Goal: Task Accomplishment & Management: Complete application form

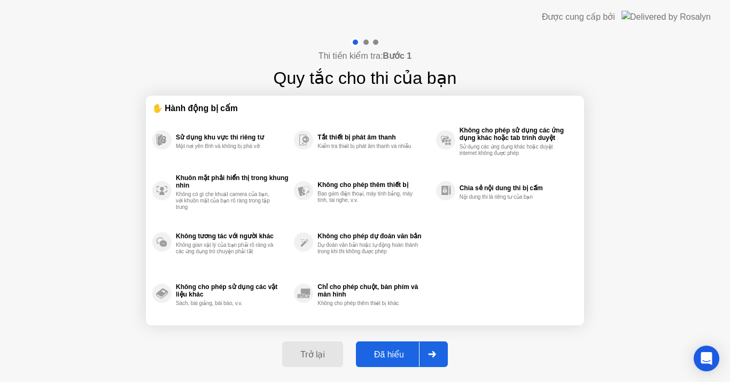
click at [378, 354] on div "Đã hiểu" at bounding box center [389, 355] width 60 height 10
select select "Available cameras"
select select "Available speakers"
select select "Available microphones"
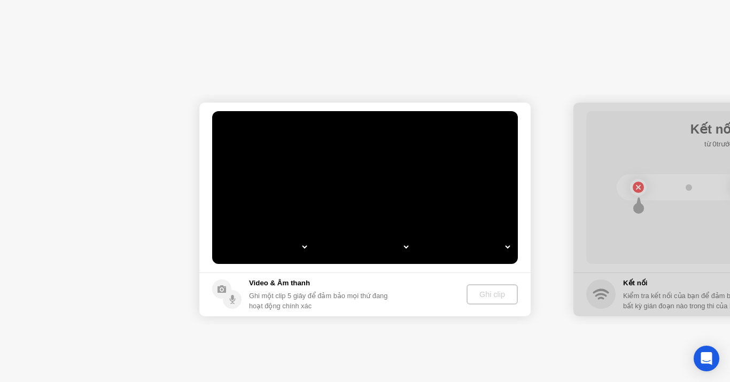
select select "**********"
select select "*******"
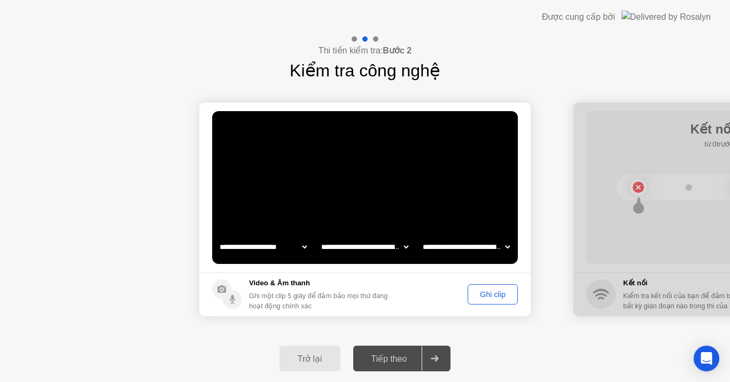
click at [489, 295] on div "Ghi clip" at bounding box center [493, 294] width 43 height 9
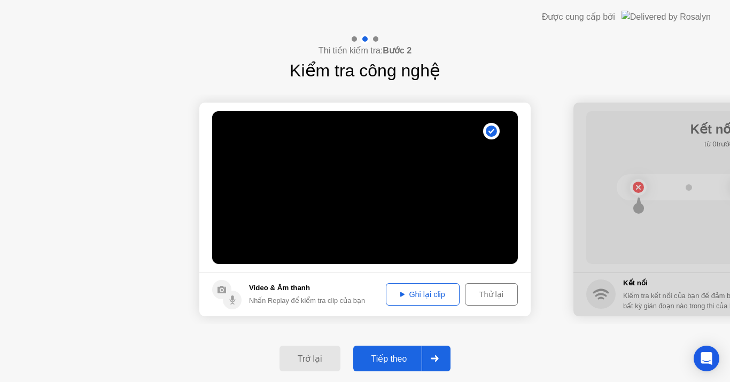
click at [391, 356] on div "Tiếp theo" at bounding box center [390, 359] width 66 height 10
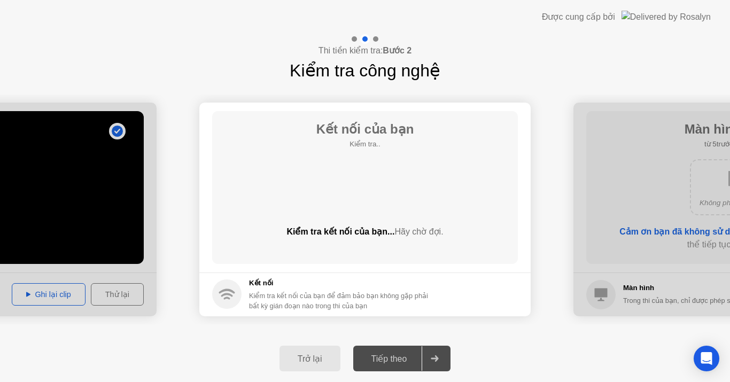
click at [391, 356] on div "Tiếp theo" at bounding box center [390, 359] width 66 height 10
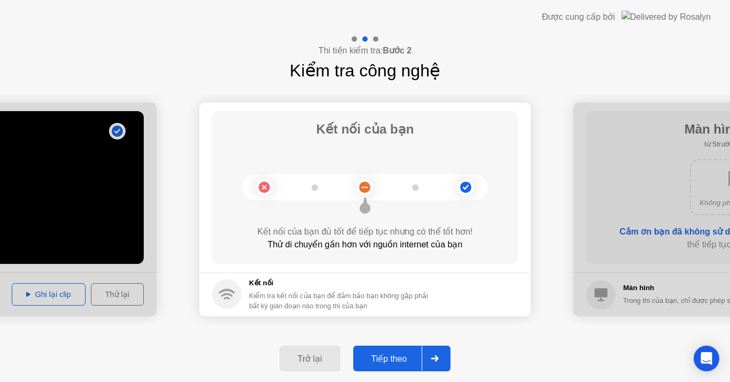
click at [390, 351] on button "Tiếp theo" at bounding box center [402, 359] width 98 height 26
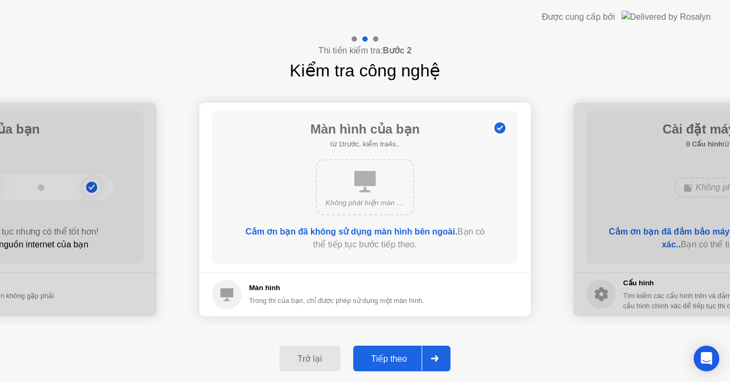
click at [390, 356] on div "Tiếp theo" at bounding box center [390, 359] width 66 height 10
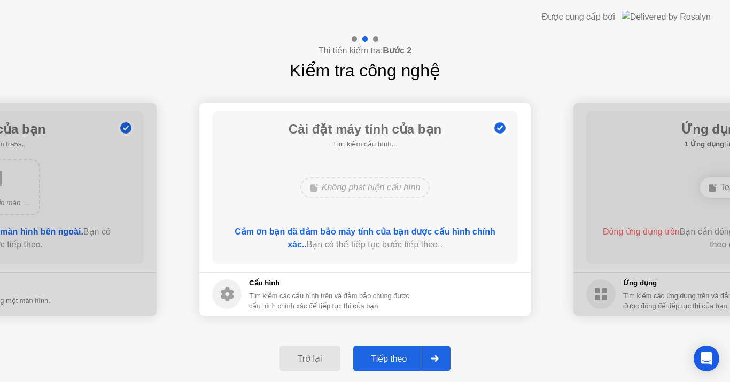
click at [390, 356] on div "Tiếp theo" at bounding box center [390, 359] width 66 height 10
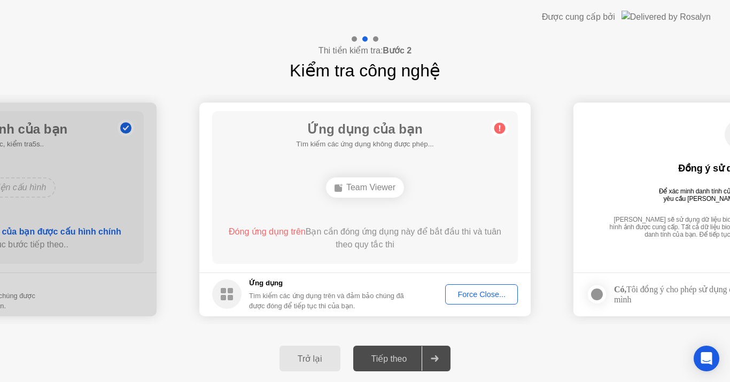
click at [390, 356] on div "Tiếp theo" at bounding box center [390, 359] width 66 height 10
click at [400, 358] on div "Tiếp theo" at bounding box center [390, 359] width 66 height 10
click at [479, 294] on div "Force Close..." at bounding box center [481, 294] width 65 height 9
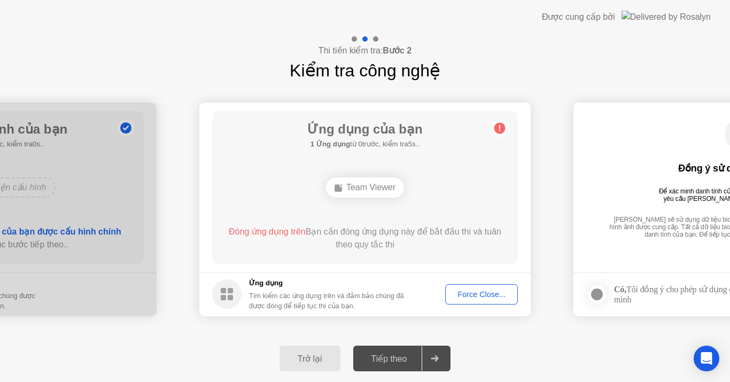
click at [398, 356] on div "Tiếp theo" at bounding box center [390, 359] width 66 height 10
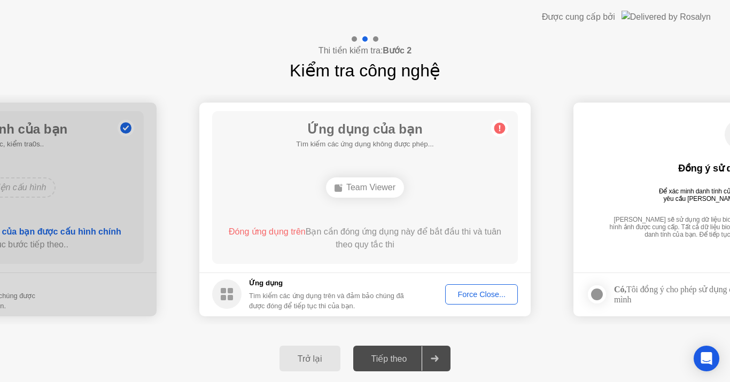
click at [401, 358] on div "Tiếp theo" at bounding box center [390, 359] width 66 height 10
click at [381, 359] on div "Tiếp theo" at bounding box center [390, 359] width 66 height 10
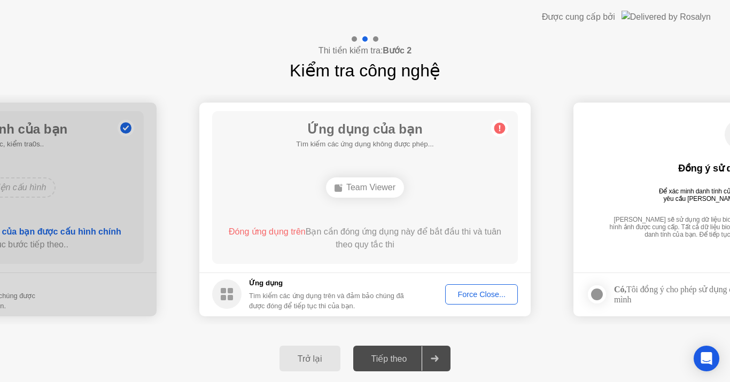
click at [471, 290] on div "Force Close..." at bounding box center [481, 294] width 65 height 9
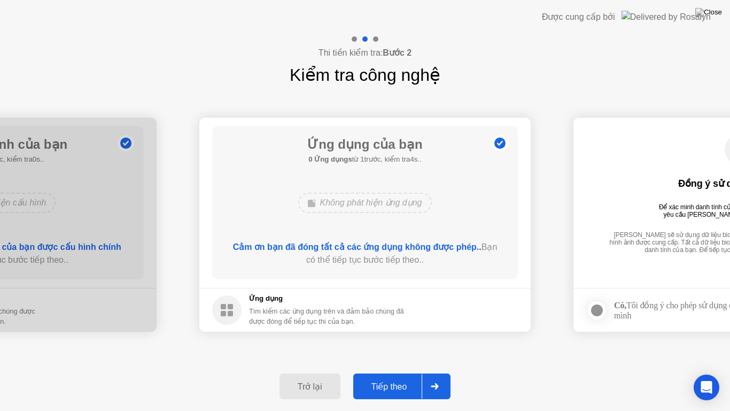
click at [405, 382] on div "Tiếp theo" at bounding box center [390, 386] width 66 height 10
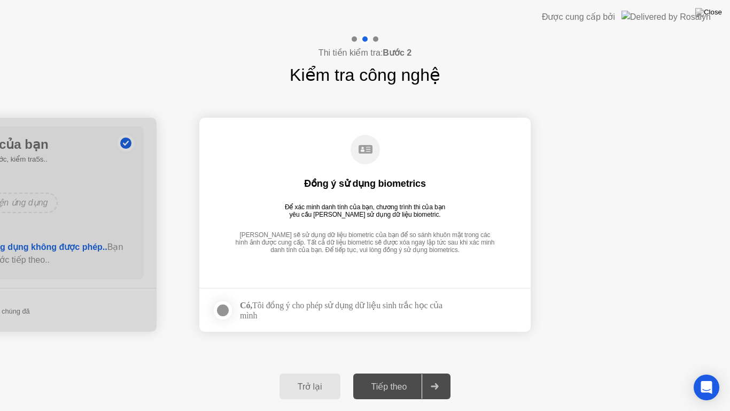
click at [405, 382] on div "Tiếp theo" at bounding box center [390, 386] width 66 height 10
click at [227, 309] on div at bounding box center [223, 310] width 13 height 13
click at [396, 382] on div "Tiếp theo" at bounding box center [390, 386] width 66 height 10
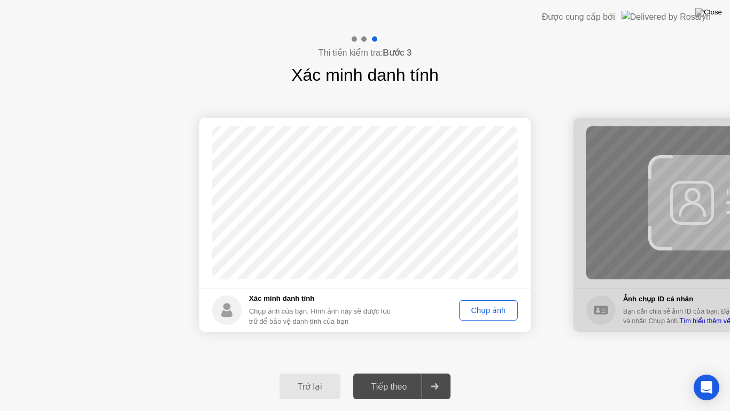
click at [493, 313] on div "Chụp ảnh" at bounding box center [488, 310] width 51 height 9
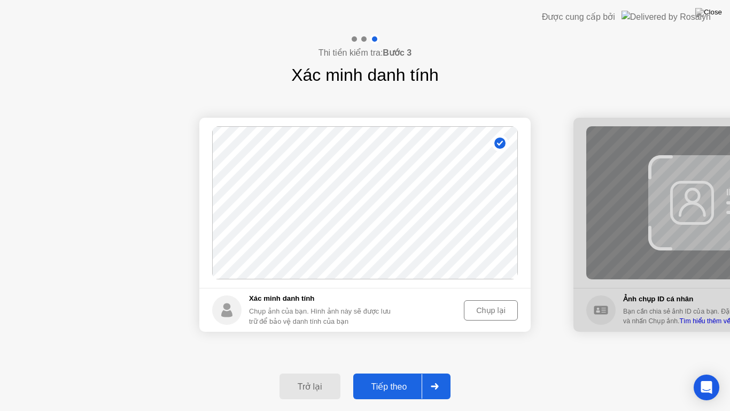
click at [395, 382] on div "Tiếp theo" at bounding box center [390, 386] width 66 height 10
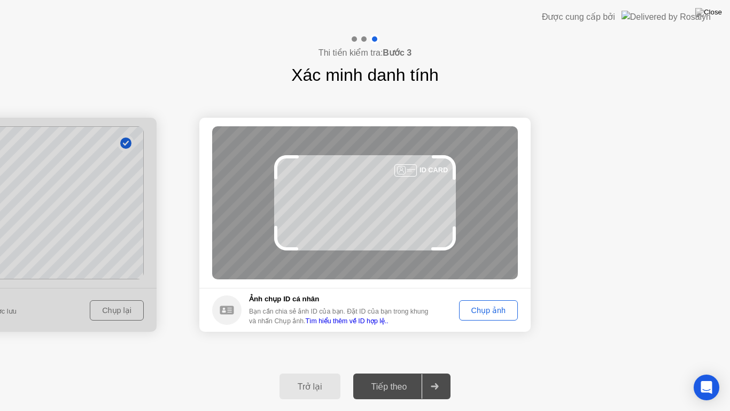
click at [379, 382] on div "Tiếp theo" at bounding box center [390, 386] width 66 height 10
click at [479, 308] on div "Chụp ảnh" at bounding box center [488, 310] width 51 height 9
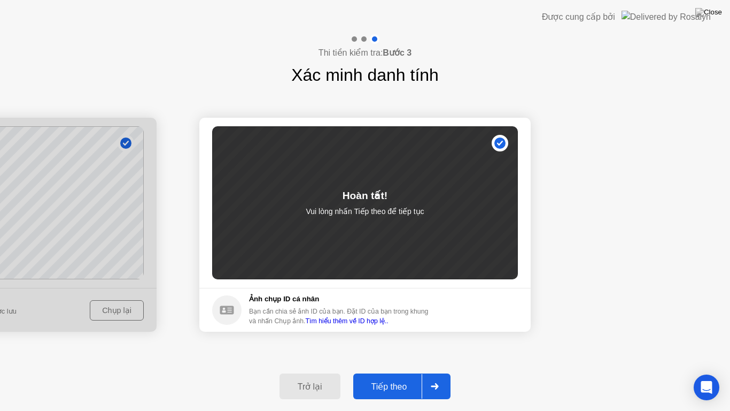
click at [396, 382] on div "Tiếp theo" at bounding box center [390, 386] width 66 height 10
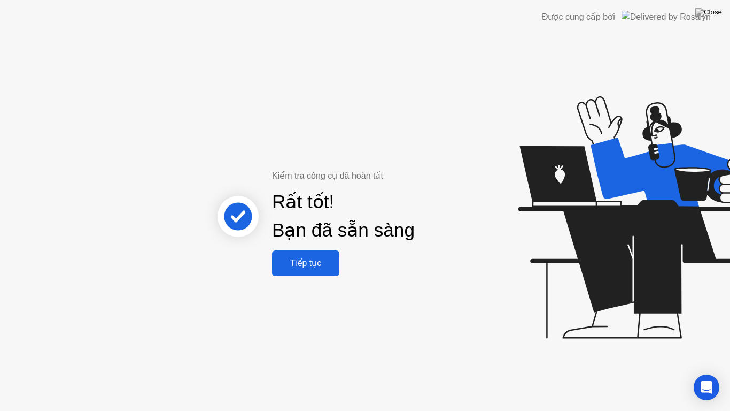
click at [305, 258] on div "Tiếp tục" at bounding box center [305, 263] width 61 height 10
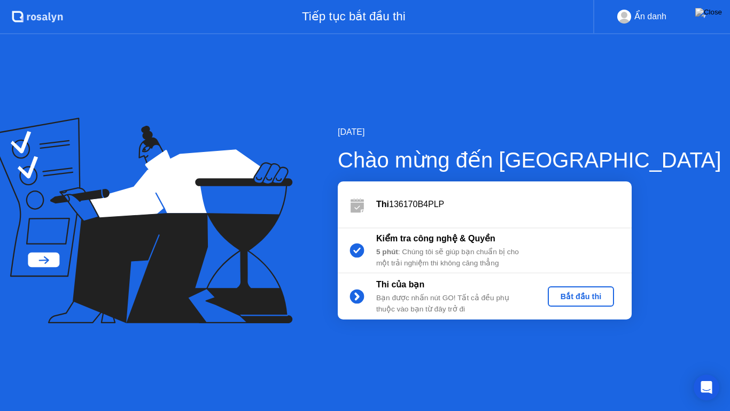
click at [568, 297] on div "Bắt đầu thi" at bounding box center [581, 296] width 58 height 9
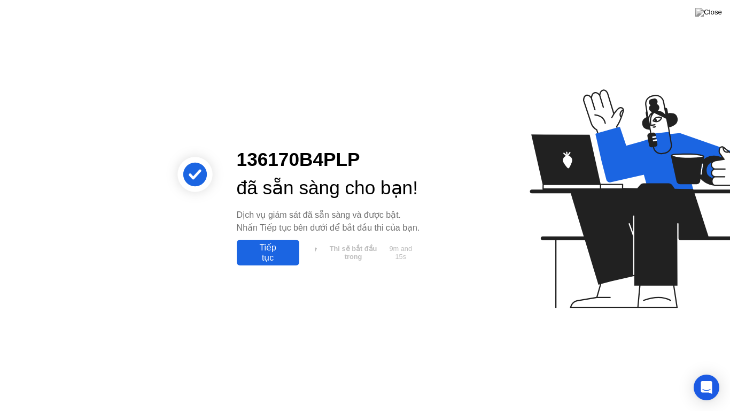
click at [272, 263] on div "Tiếp tục" at bounding box center [268, 252] width 56 height 20
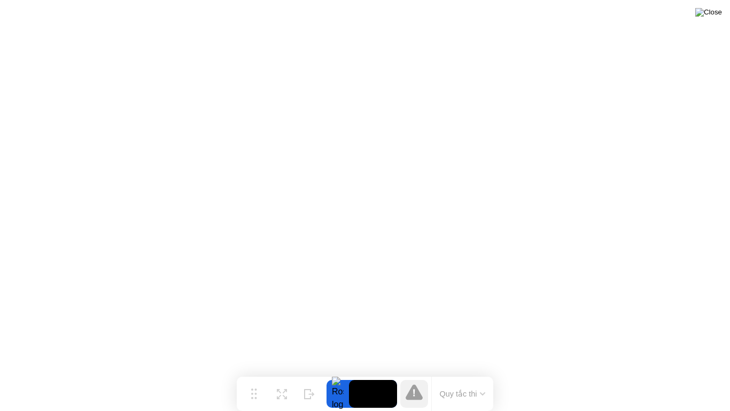
click at [719, 13] on img at bounding box center [709, 12] width 27 height 9
click at [463, 382] on button "Quy tắc thi" at bounding box center [463, 394] width 52 height 10
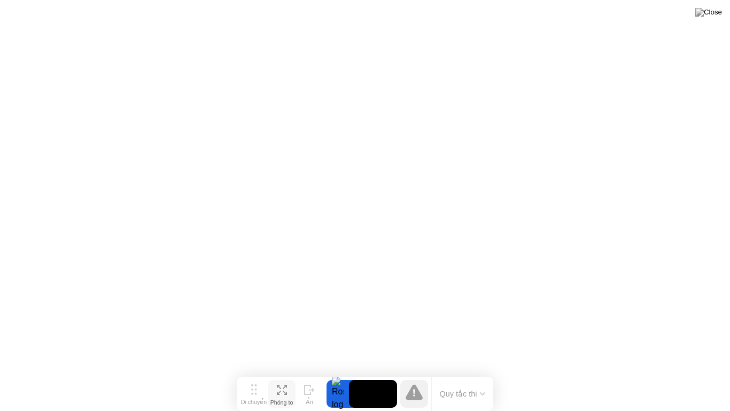
click at [280, 382] on div "Phóng to" at bounding box center [282, 402] width 23 height 6
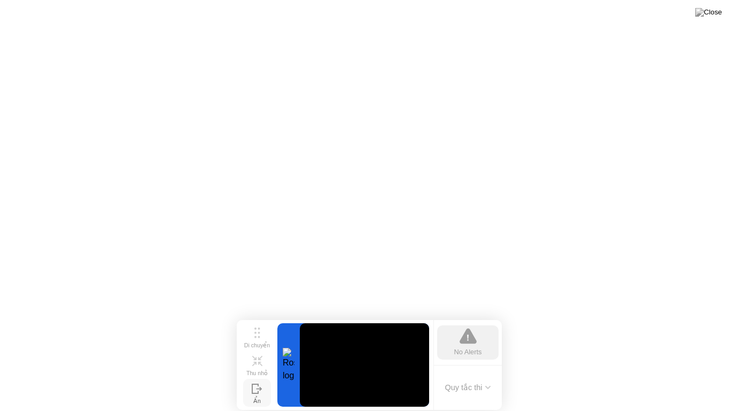
click at [256, 382] on icon at bounding box center [257, 388] width 11 height 10
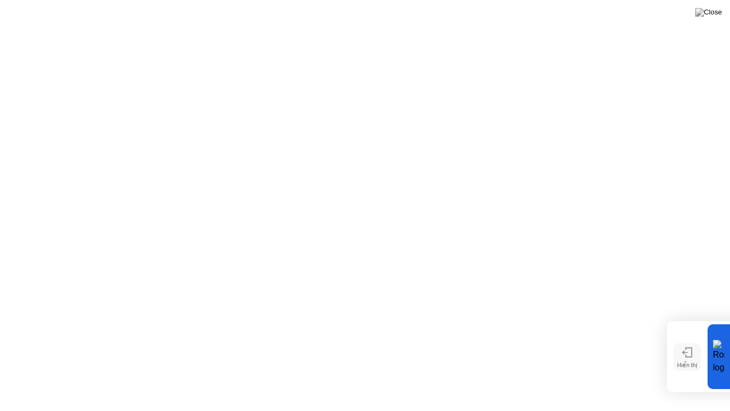
click at [689, 357] on icon at bounding box center [687, 352] width 11 height 10
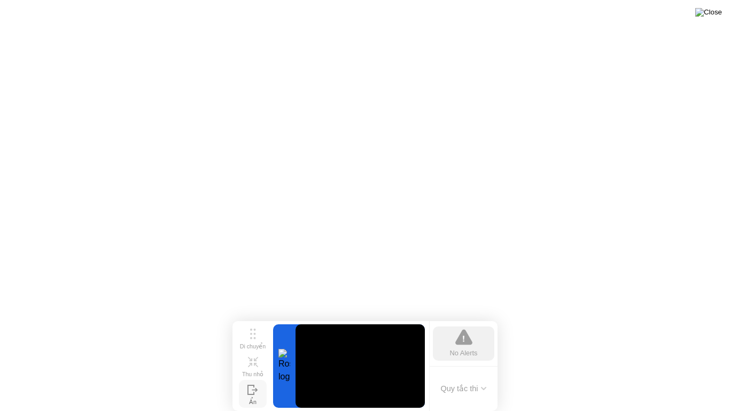
click at [714, 17] on img at bounding box center [709, 12] width 27 height 9
